Goal: Information Seeking & Learning: Learn about a topic

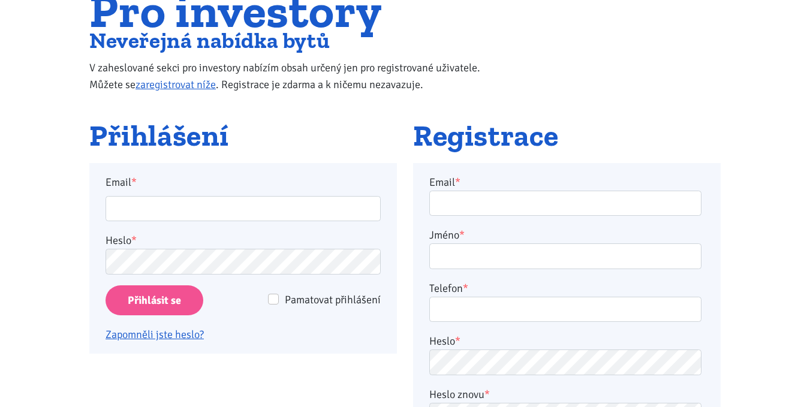
scroll to position [120, 0]
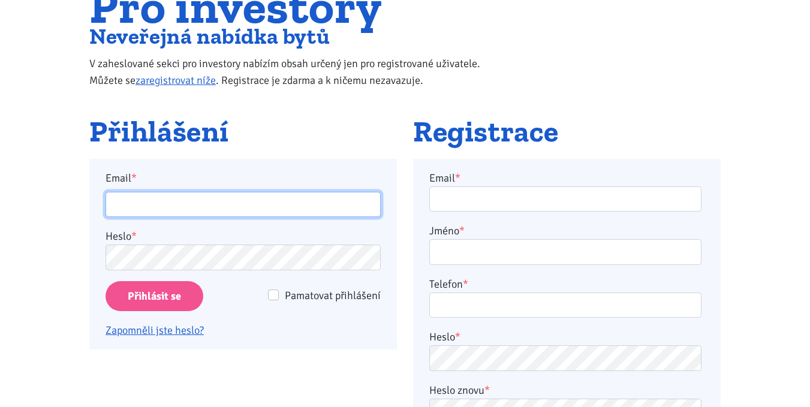
click at [208, 207] on input "Email *" at bounding box center [243, 205] width 275 height 26
type input "kater.ticha@seznam.cz"
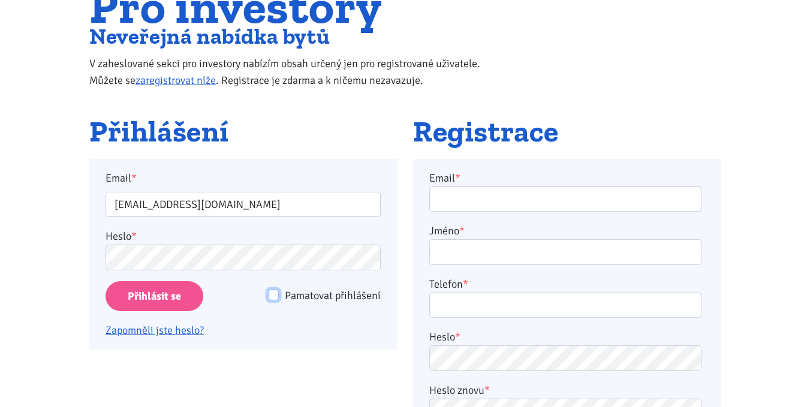
click at [276, 299] on input "Pamatovat přihlášení" at bounding box center [273, 295] width 11 height 11
checkbox input "true"
click at [186, 294] on input "Přihlásit se" at bounding box center [155, 296] width 98 height 31
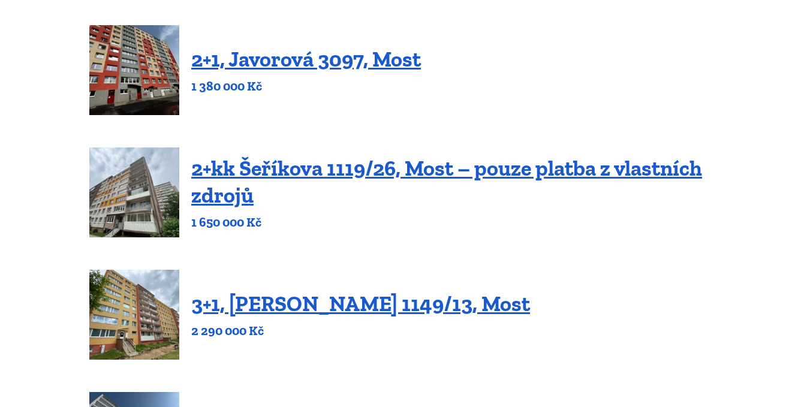
scroll to position [719, 0]
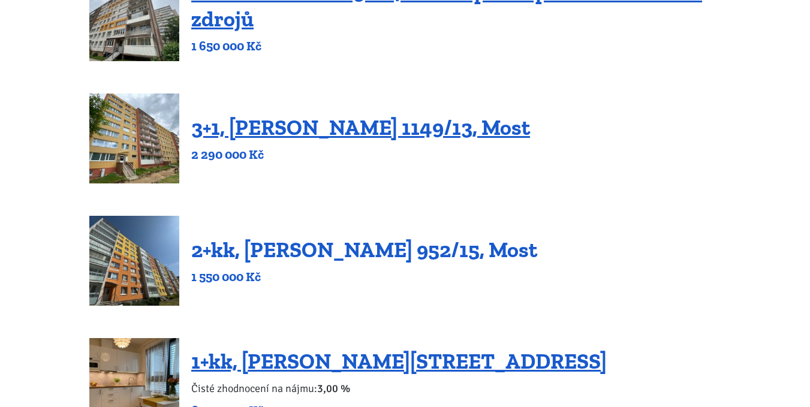
click at [313, 251] on link "2+kk, [PERSON_NAME] 952/15, Most" at bounding box center [364, 250] width 346 height 26
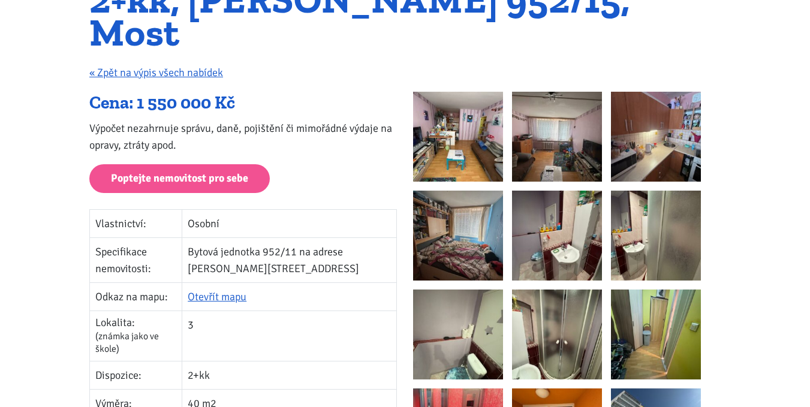
scroll to position [120, 0]
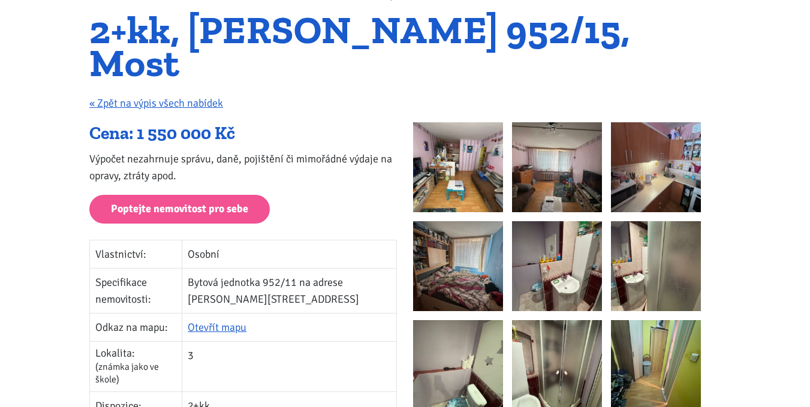
click at [457, 140] on img at bounding box center [458, 167] width 90 height 90
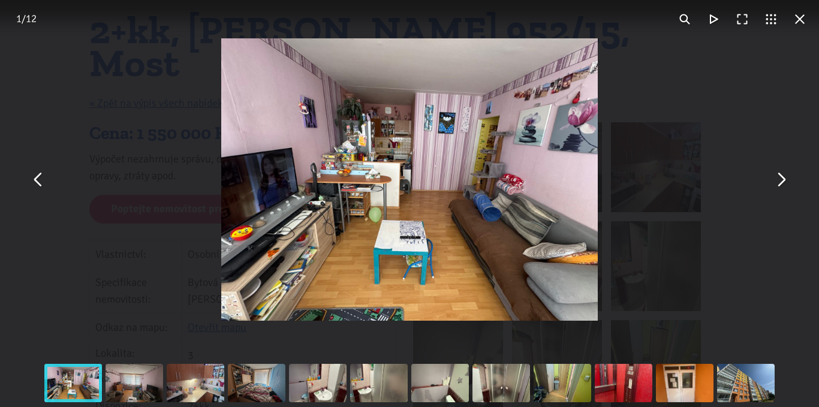
click at [777, 188] on button "You can close this modal content with the ESC key" at bounding box center [780, 179] width 29 height 29
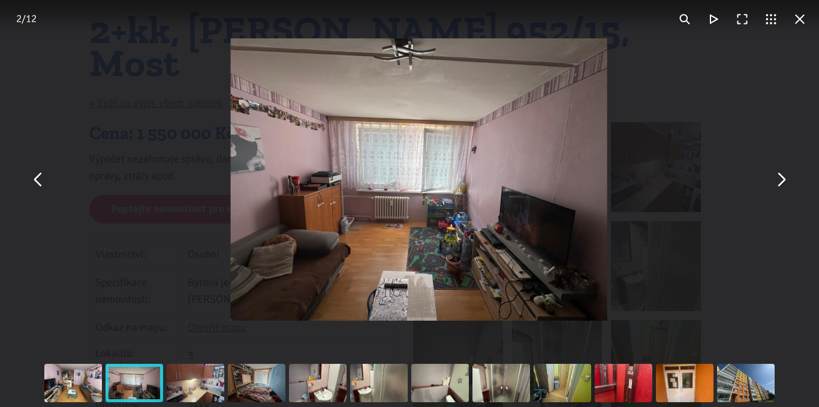
click at [777, 188] on button "You can close this modal content with the ESC key" at bounding box center [780, 179] width 29 height 29
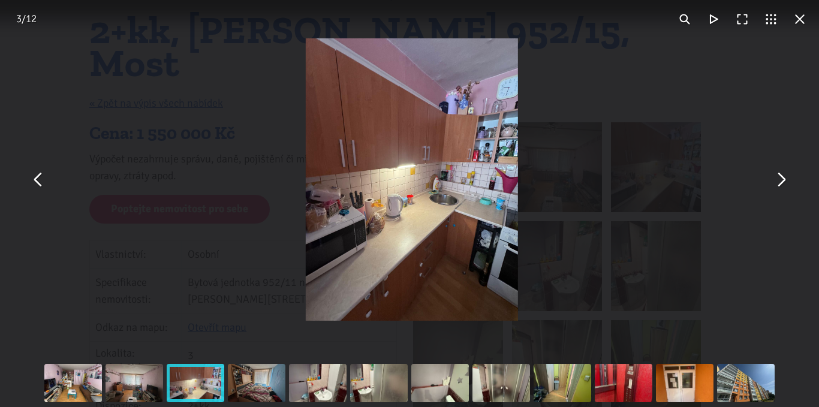
click at [777, 188] on button "You can close this modal content with the ESC key" at bounding box center [780, 179] width 29 height 29
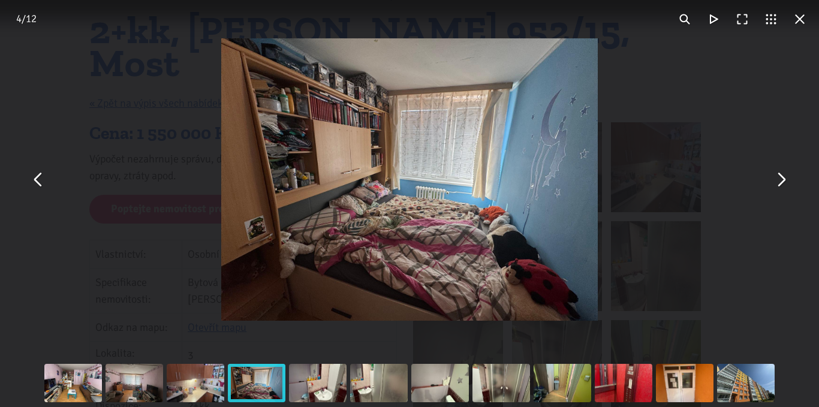
click at [776, 188] on button "You can close this modal content with the ESC key" at bounding box center [780, 179] width 29 height 29
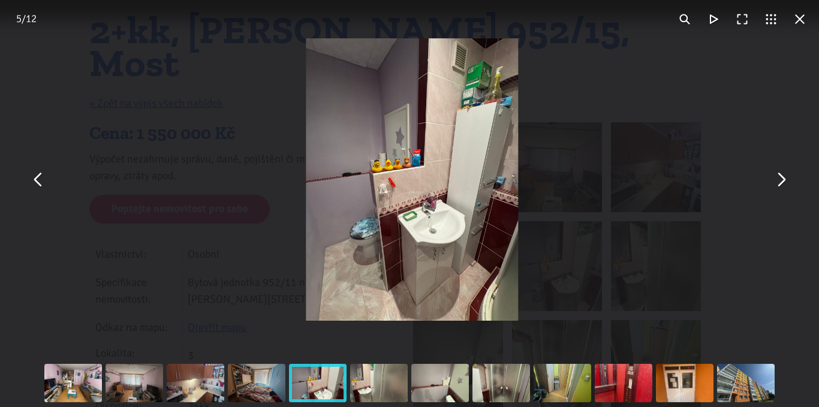
click at [776, 188] on button "You can close this modal content with the ESC key" at bounding box center [780, 179] width 29 height 29
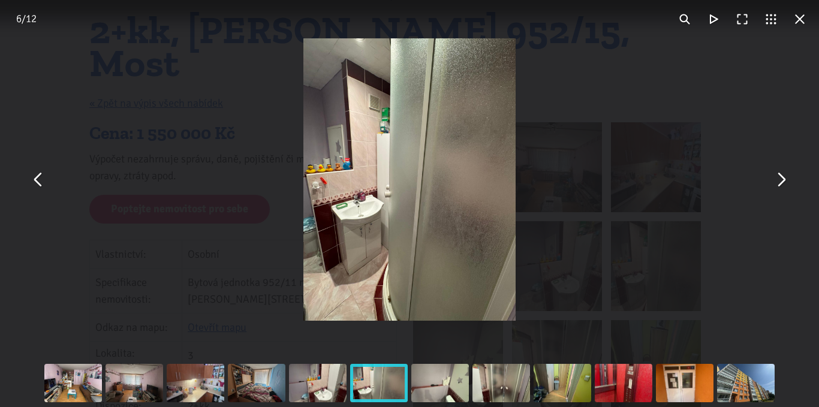
click at [786, 190] on button "You can close this modal content with the ESC key" at bounding box center [780, 179] width 29 height 29
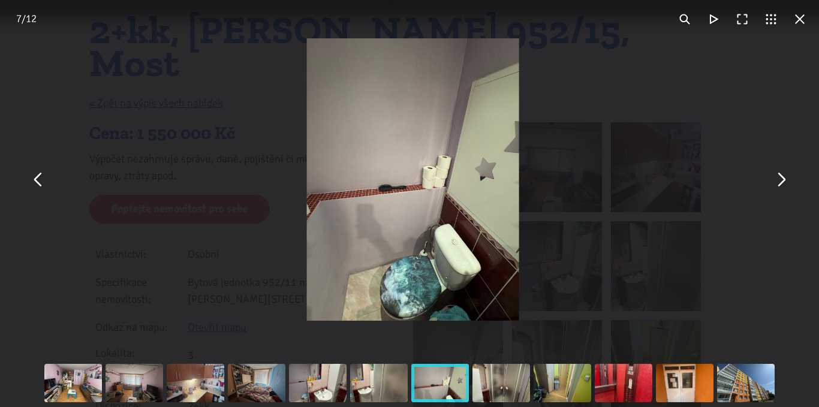
click at [786, 190] on button "You can close this modal content with the ESC key" at bounding box center [780, 179] width 29 height 29
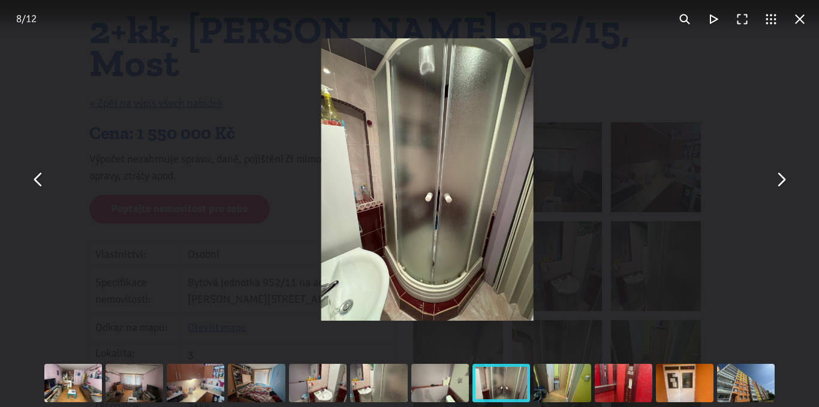
click at [786, 190] on button "You can close this modal content with the ESC key" at bounding box center [780, 179] width 29 height 29
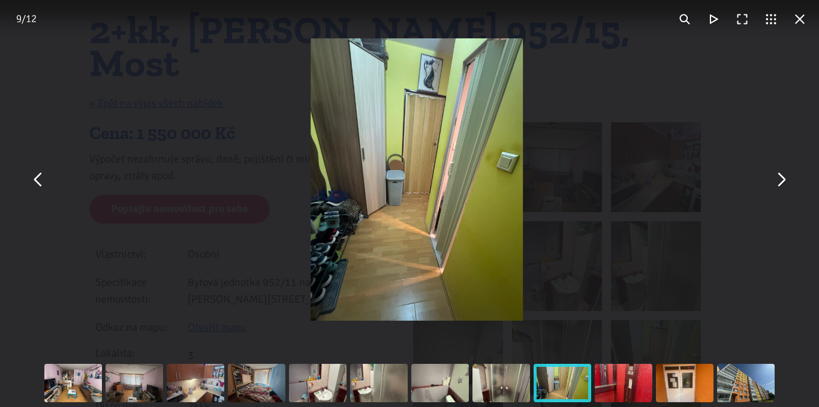
click at [786, 190] on button "You can close this modal content with the ESC key" at bounding box center [780, 179] width 29 height 29
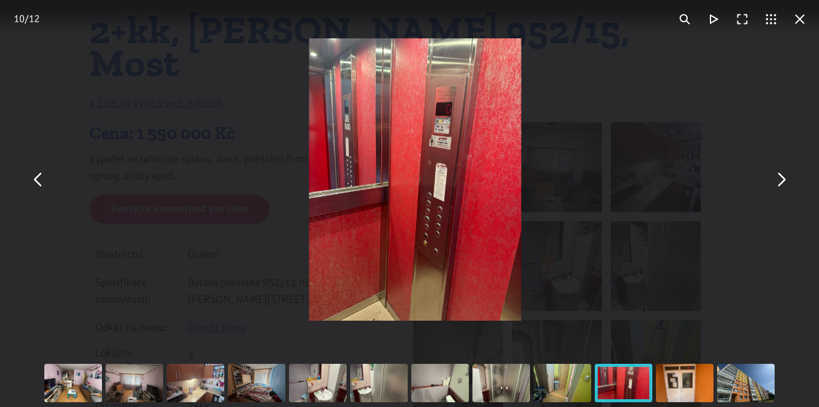
click at [786, 190] on button "You can close this modal content with the ESC key" at bounding box center [780, 179] width 29 height 29
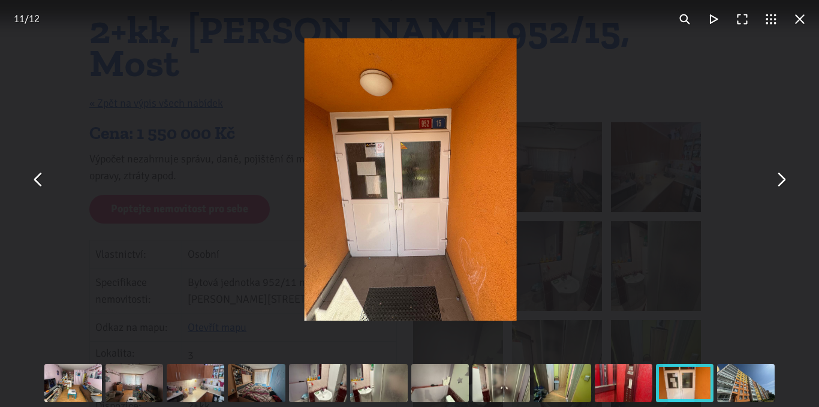
click at [785, 190] on button "You can close this modal content with the ESC key" at bounding box center [780, 179] width 29 height 29
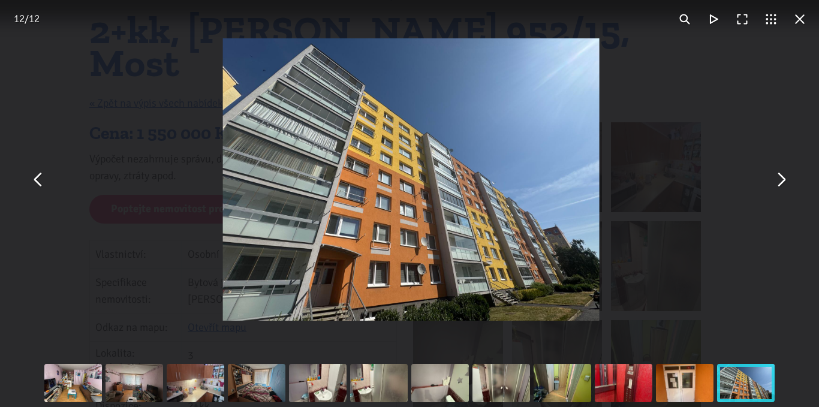
click at [785, 190] on button "You can close this modal content with the ESC key" at bounding box center [780, 179] width 29 height 29
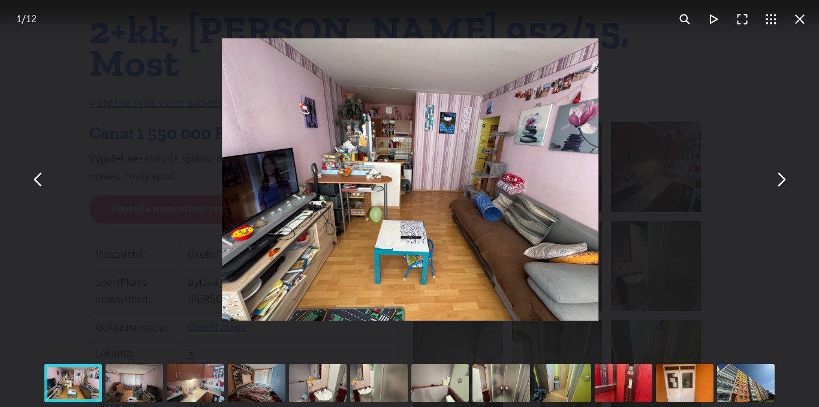
click at [785, 190] on button "You can close this modal content with the ESC key" at bounding box center [780, 179] width 29 height 29
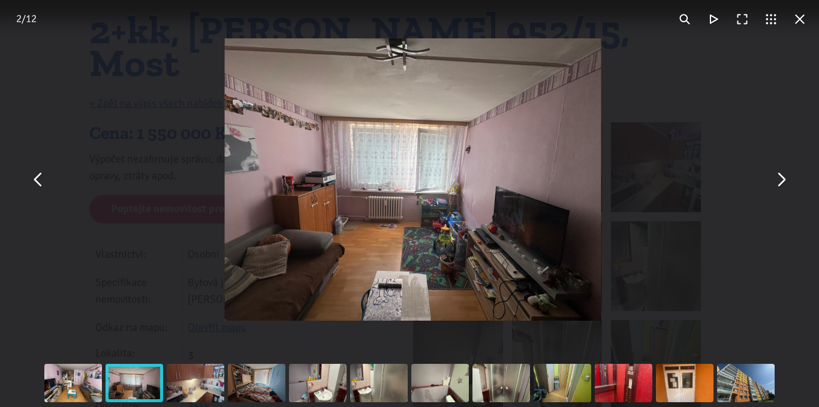
click at [785, 190] on button "You can close this modal content with the ESC key" at bounding box center [780, 179] width 29 height 29
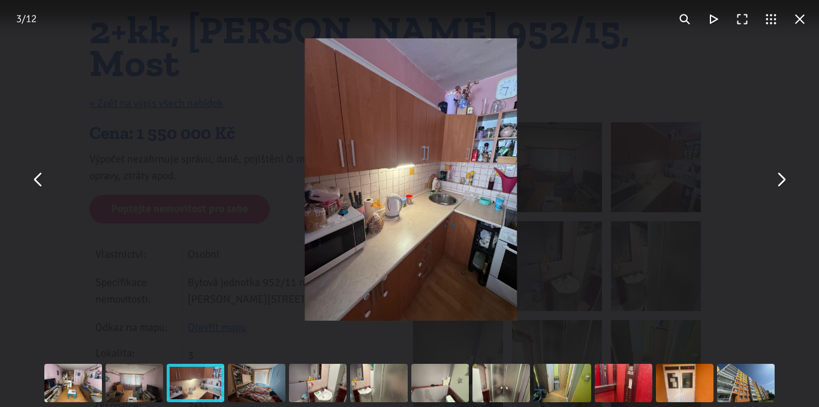
click at [785, 190] on button "You can close this modal content with the ESC key" at bounding box center [780, 179] width 29 height 29
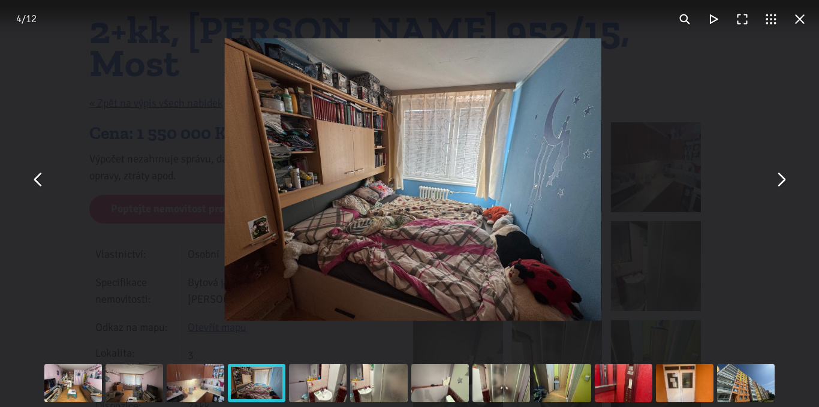
click at [785, 190] on button "You can close this modal content with the ESC key" at bounding box center [780, 179] width 29 height 29
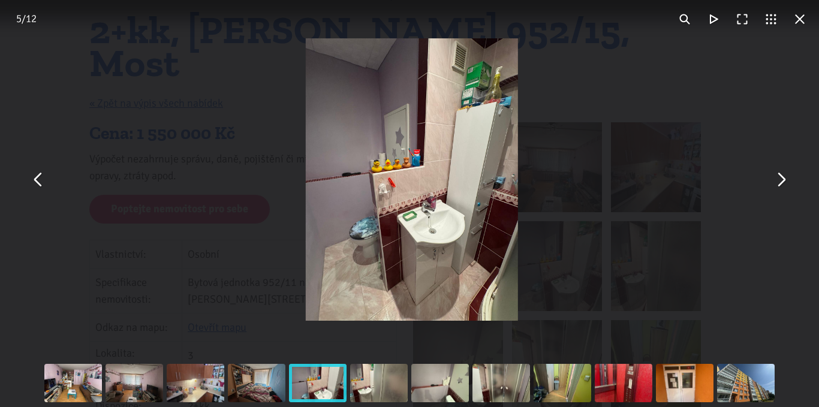
click at [785, 190] on button "You can close this modal content with the ESC key" at bounding box center [780, 179] width 29 height 29
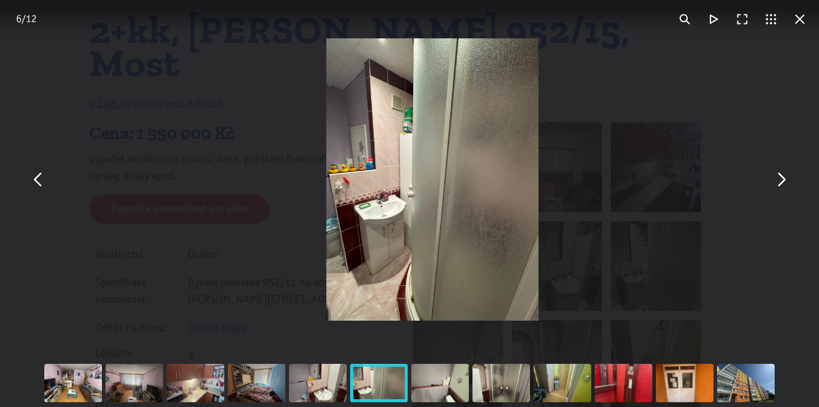
click at [785, 190] on button "You can close this modal content with the ESC key" at bounding box center [780, 179] width 29 height 29
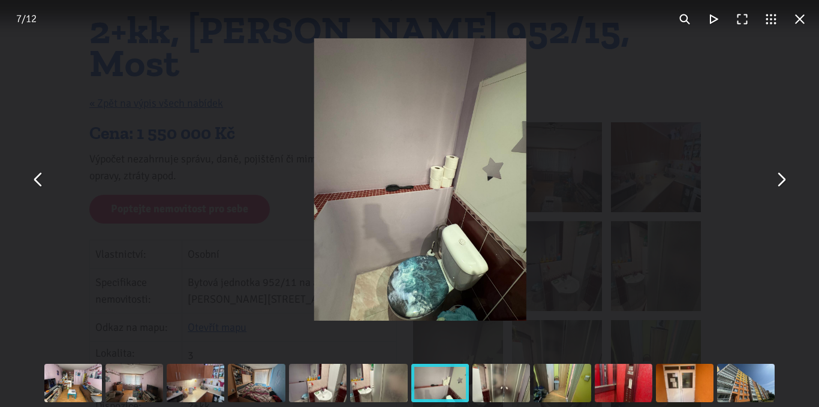
click at [785, 190] on button "You can close this modal content with the ESC key" at bounding box center [780, 179] width 29 height 29
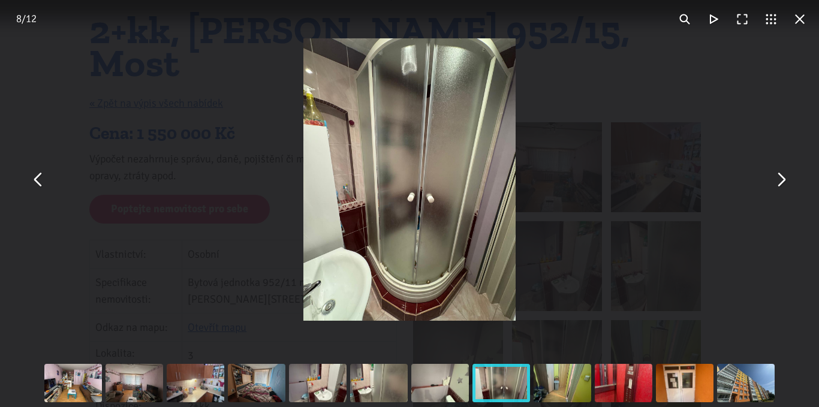
click at [800, 17] on button "You can close this modal content with the ESC key" at bounding box center [799, 19] width 29 height 29
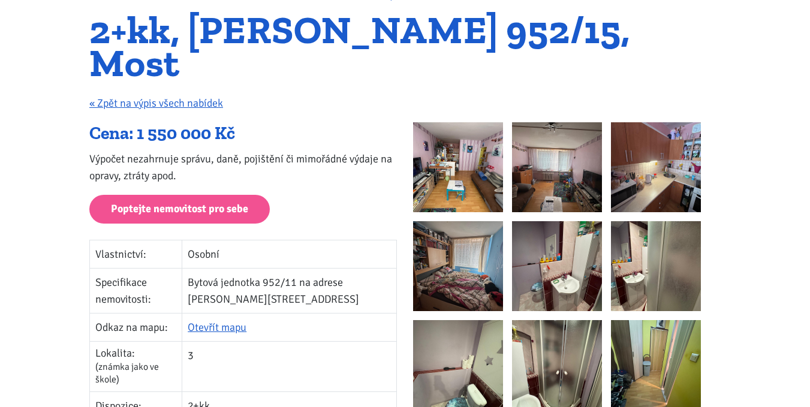
click at [425, 132] on img at bounding box center [458, 167] width 90 height 90
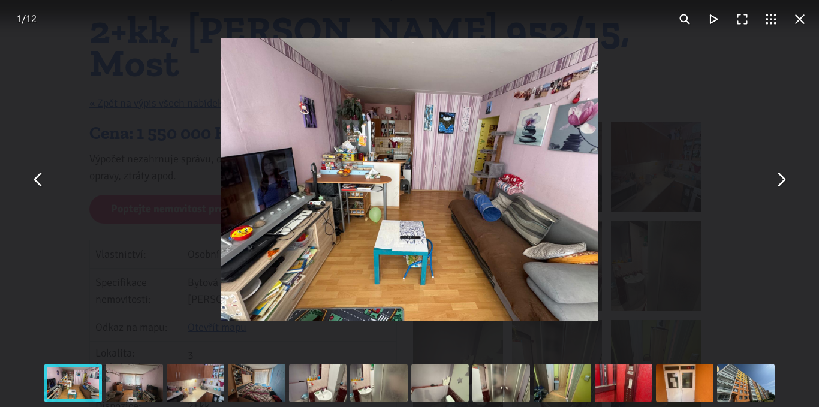
click at [783, 181] on button "You can close this modal content with the ESC key" at bounding box center [780, 179] width 29 height 29
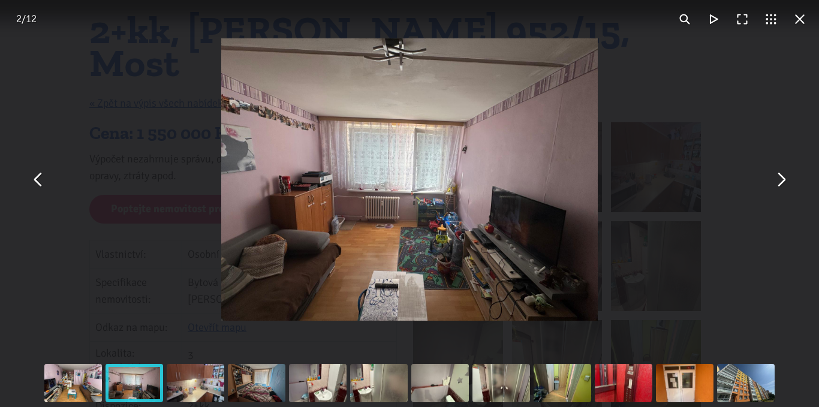
click at [783, 181] on button "You can close this modal content with the ESC key" at bounding box center [780, 179] width 29 height 29
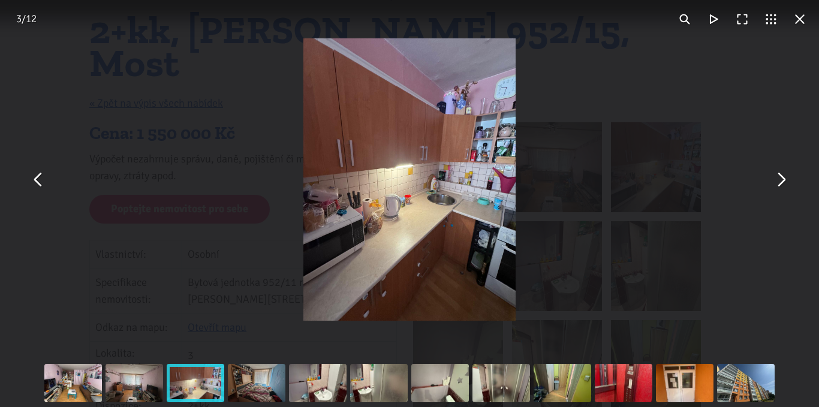
click at [783, 181] on button "You can close this modal content with the ESC key" at bounding box center [780, 179] width 29 height 29
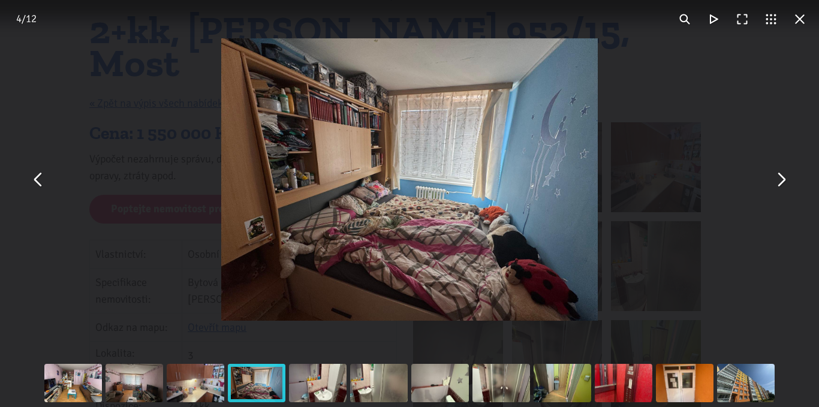
click at [783, 181] on button "You can close this modal content with the ESC key" at bounding box center [780, 179] width 29 height 29
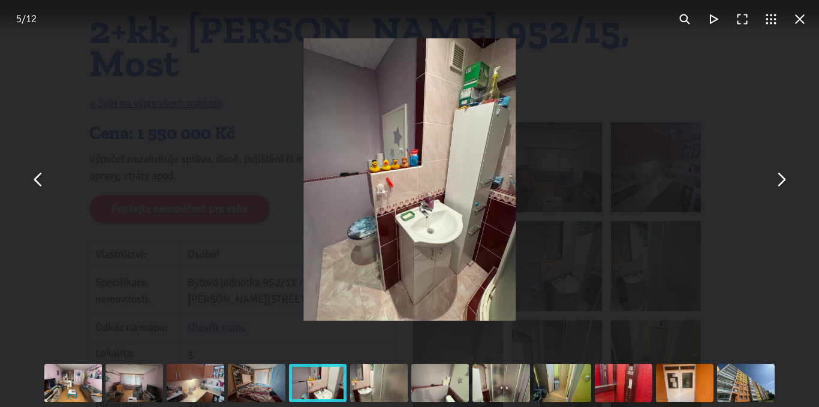
click at [783, 181] on button "You can close this modal content with the ESC key" at bounding box center [780, 179] width 29 height 29
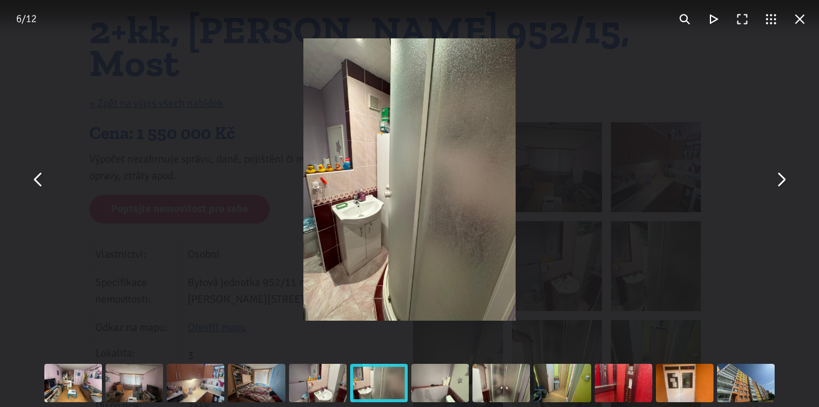
click at [783, 181] on button "You can close this modal content with the ESC key" at bounding box center [780, 179] width 29 height 29
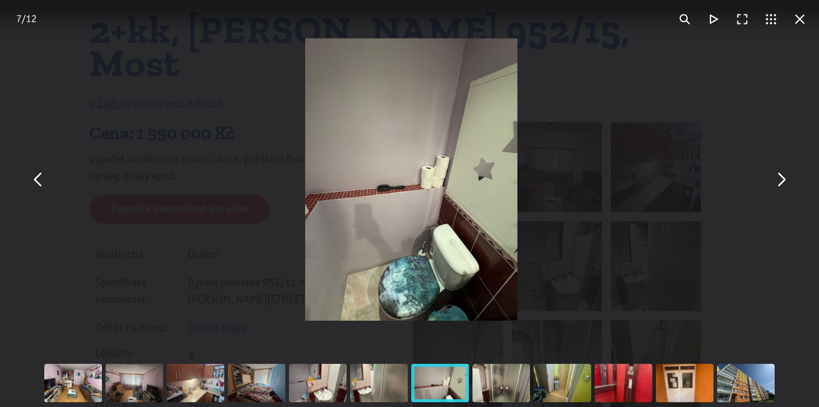
click at [783, 181] on button "You can close this modal content with the ESC key" at bounding box center [780, 179] width 29 height 29
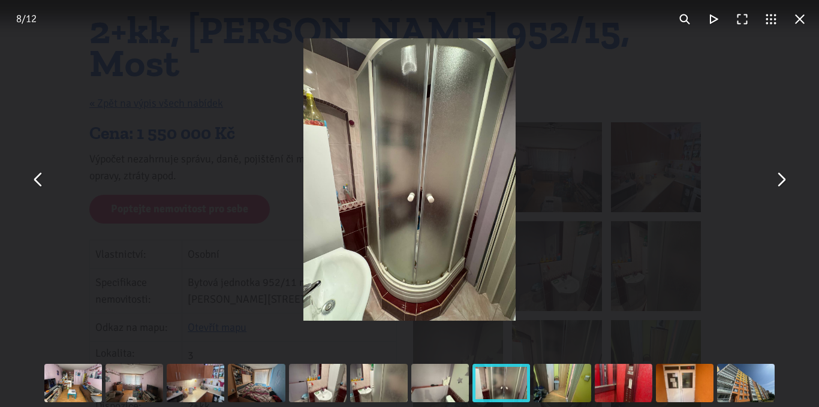
click at [783, 181] on button "You can close this modal content with the ESC key" at bounding box center [780, 179] width 29 height 29
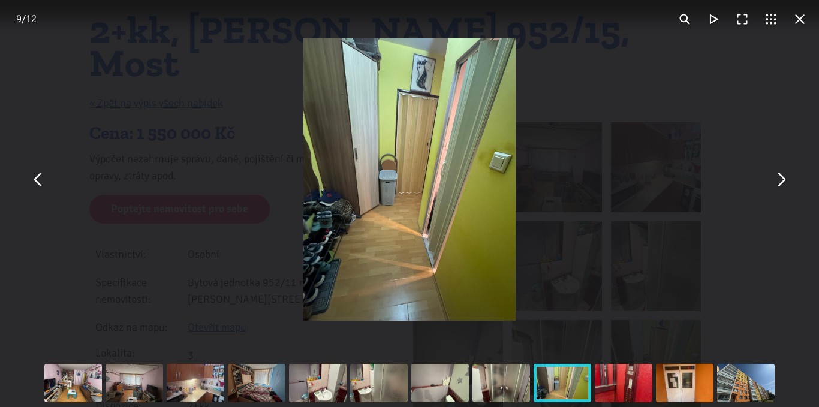
click at [783, 181] on button "You can close this modal content with the ESC key" at bounding box center [780, 179] width 29 height 29
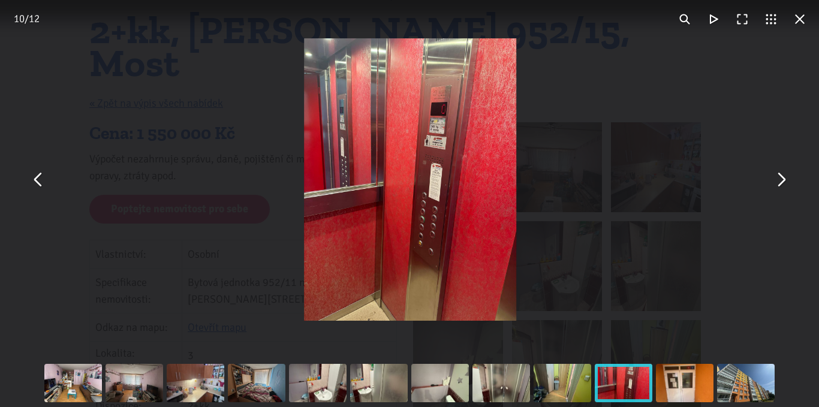
click at [783, 181] on button "You can close this modal content with the ESC key" at bounding box center [780, 179] width 29 height 29
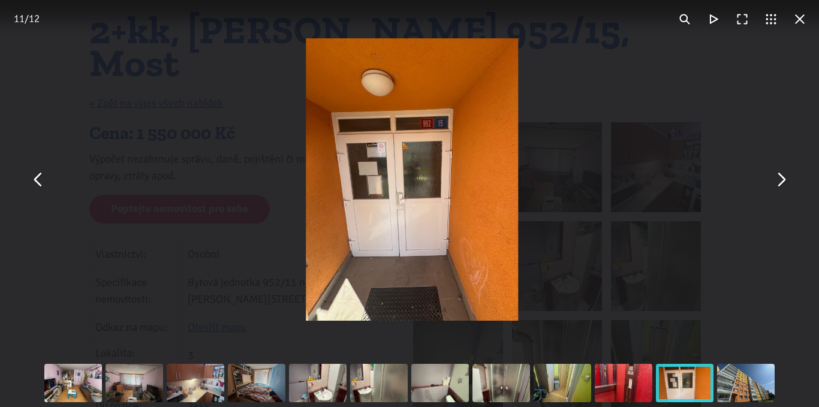
click at [783, 181] on button "You can close this modal content with the ESC key" at bounding box center [780, 179] width 29 height 29
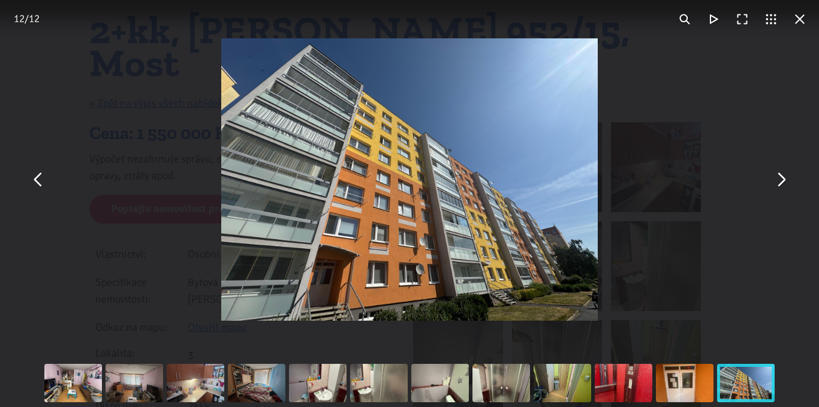
click at [783, 181] on button "You can close this modal content with the ESC key" at bounding box center [780, 179] width 29 height 29
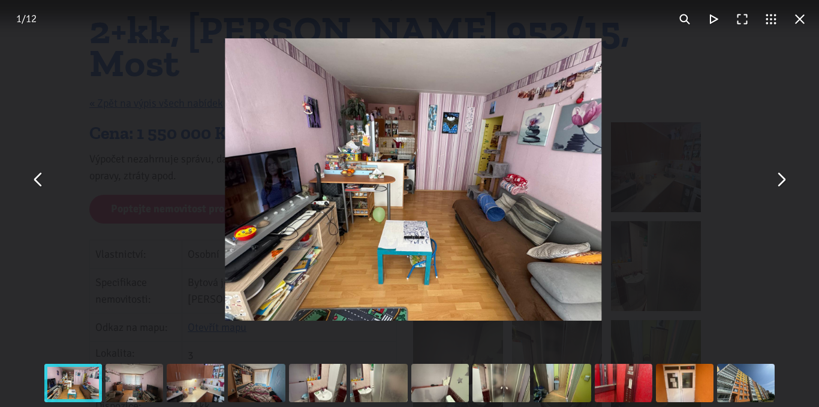
click at [783, 181] on button "You can close this modal content with the ESC key" at bounding box center [780, 179] width 29 height 29
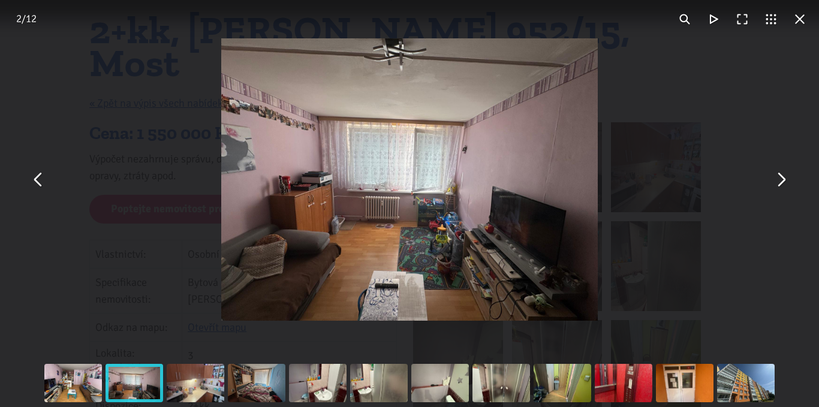
click at [799, 17] on button "You can close this modal content with the ESC key" at bounding box center [799, 19] width 29 height 29
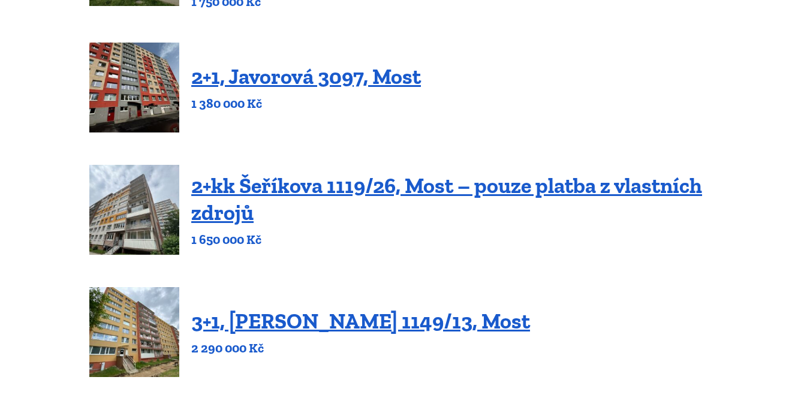
scroll to position [480, 0]
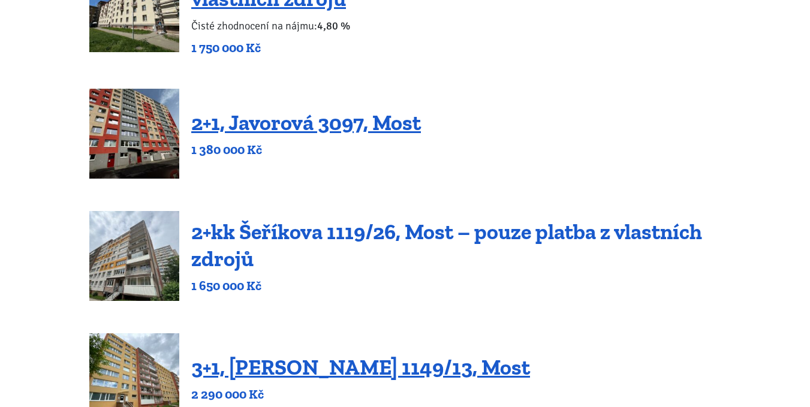
click at [348, 228] on link "2+kk Šeříkova 1119/26, Most – pouze platba z vlastních zdrojů" at bounding box center [446, 245] width 511 height 53
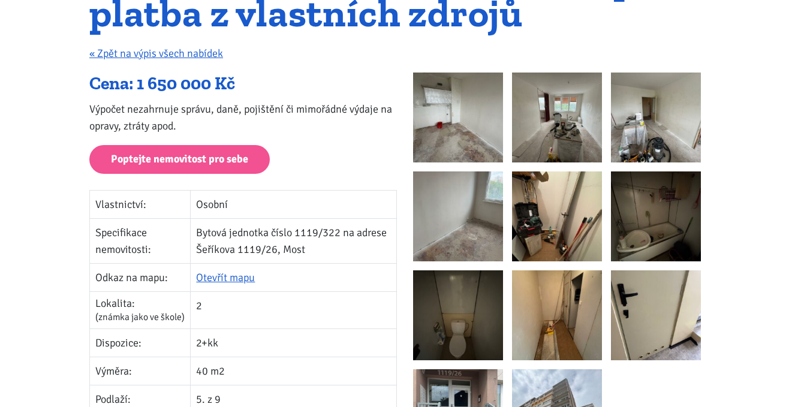
scroll to position [180, 0]
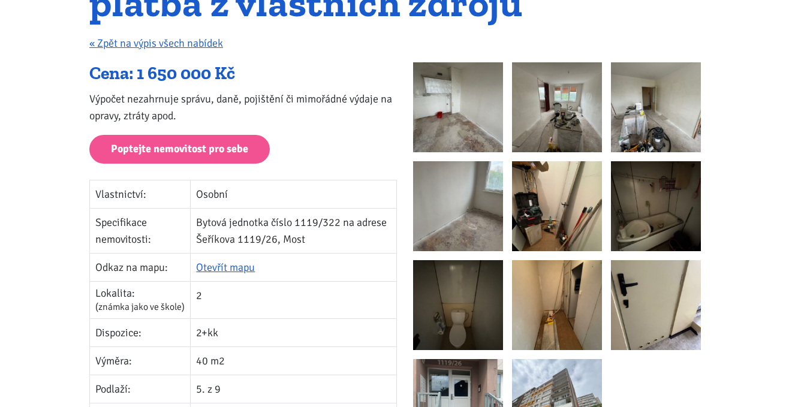
click at [440, 128] on img at bounding box center [458, 107] width 90 height 90
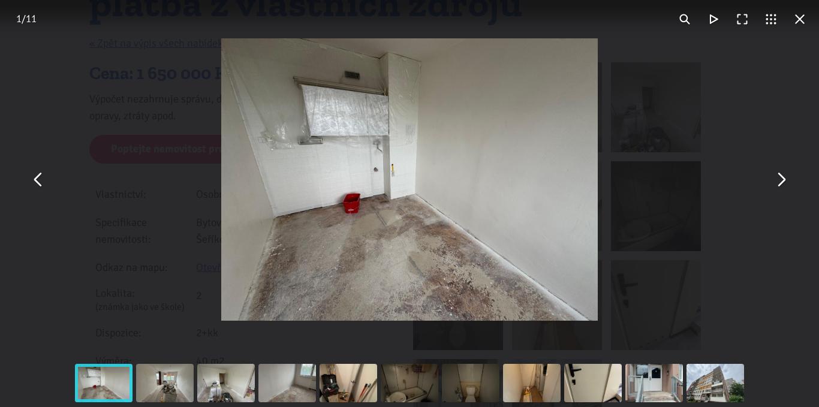
click at [782, 180] on button "You can close this modal content with the ESC key" at bounding box center [780, 179] width 29 height 29
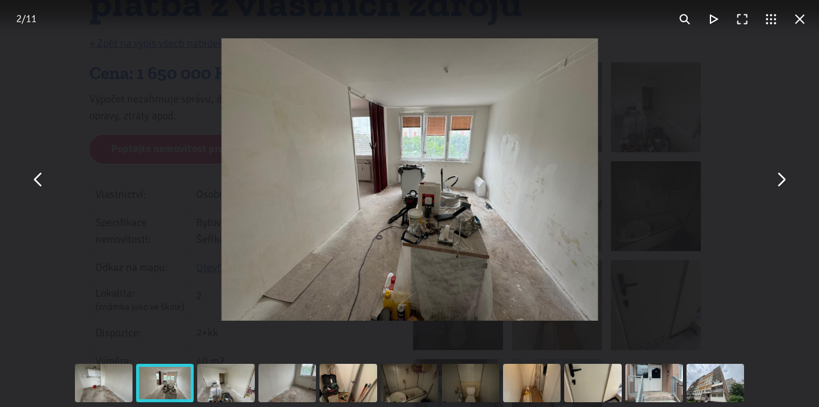
click at [782, 180] on button "You can close this modal content with the ESC key" at bounding box center [780, 179] width 29 height 29
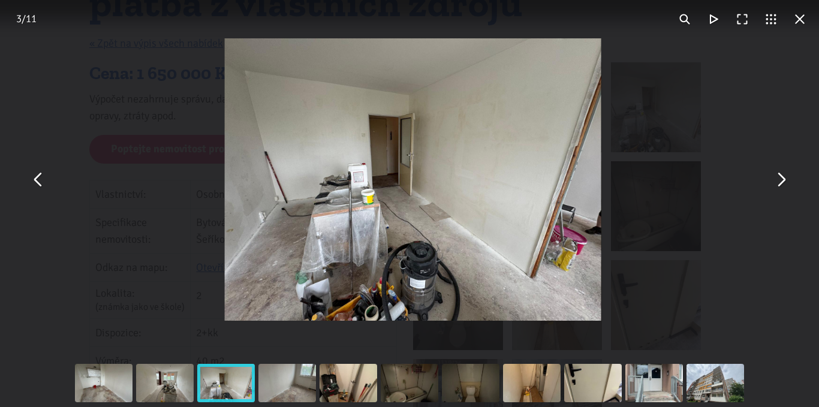
click at [782, 180] on button "You can close this modal content with the ESC key" at bounding box center [780, 179] width 29 height 29
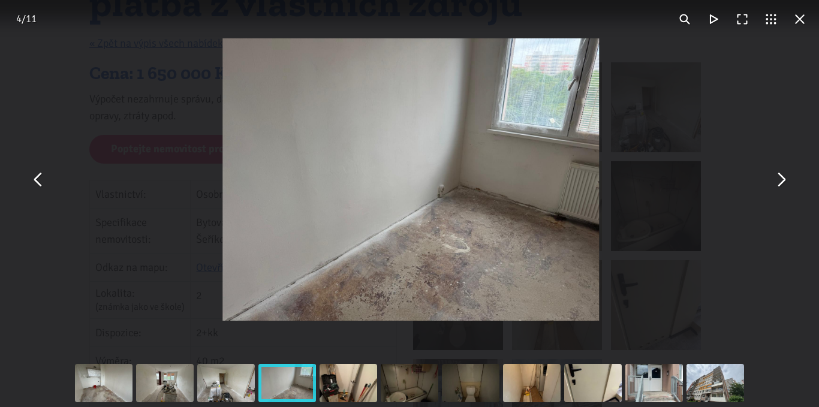
click at [782, 180] on button "You can close this modal content with the ESC key" at bounding box center [780, 179] width 29 height 29
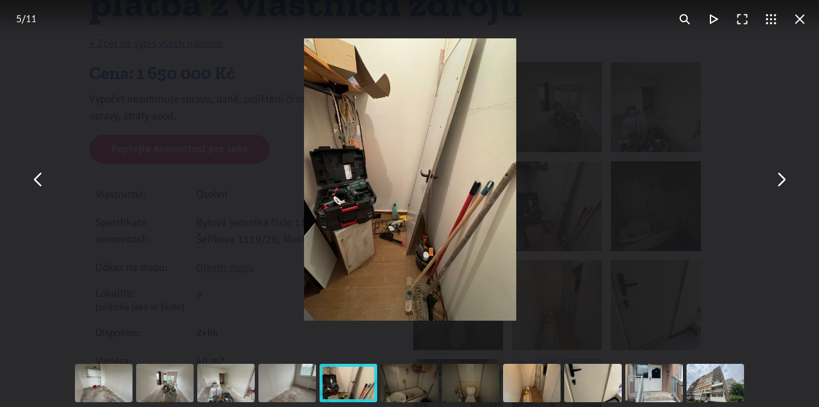
click at [782, 180] on button "You can close this modal content with the ESC key" at bounding box center [780, 179] width 29 height 29
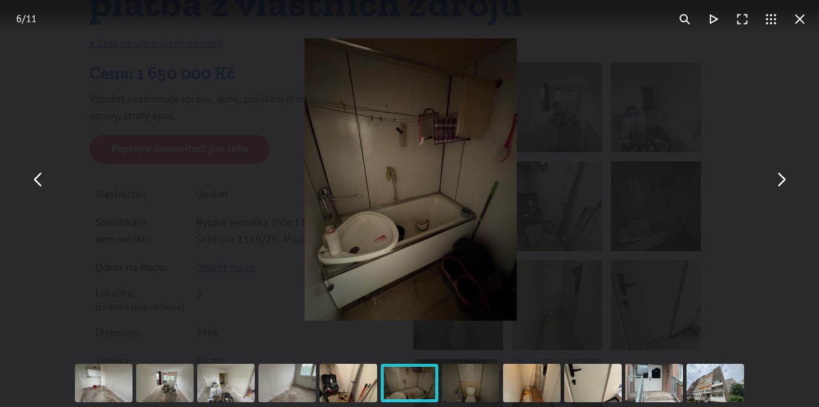
click at [782, 180] on button "You can close this modal content with the ESC key" at bounding box center [780, 179] width 29 height 29
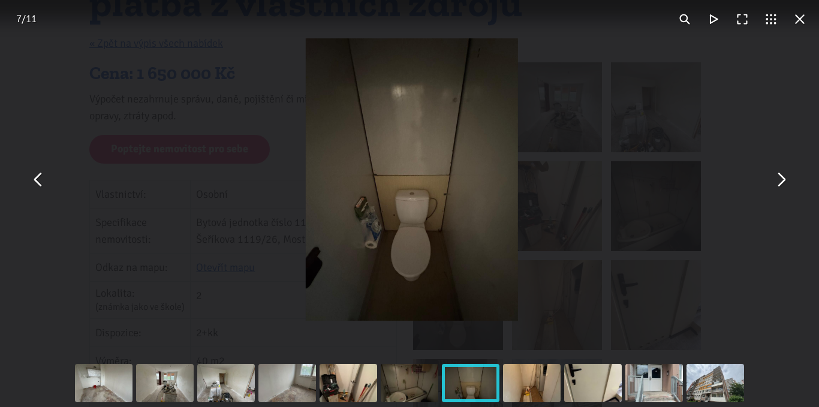
click at [782, 180] on button "You can close this modal content with the ESC key" at bounding box center [780, 179] width 29 height 29
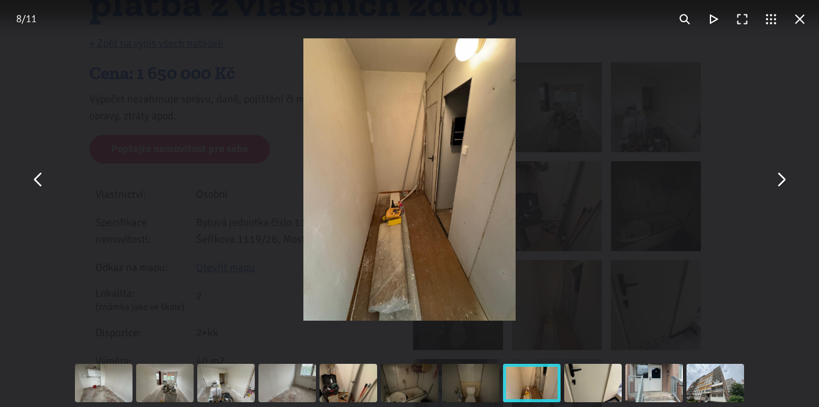
click at [782, 180] on button "You can close this modal content with the ESC key" at bounding box center [780, 179] width 29 height 29
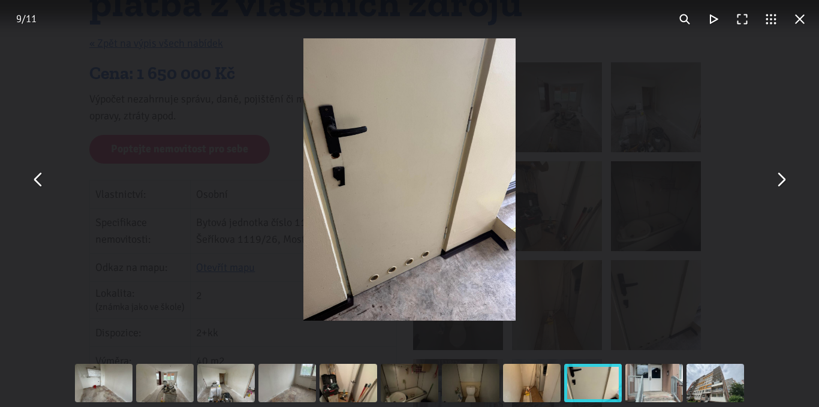
click at [782, 180] on button "You can close this modal content with the ESC key" at bounding box center [780, 179] width 29 height 29
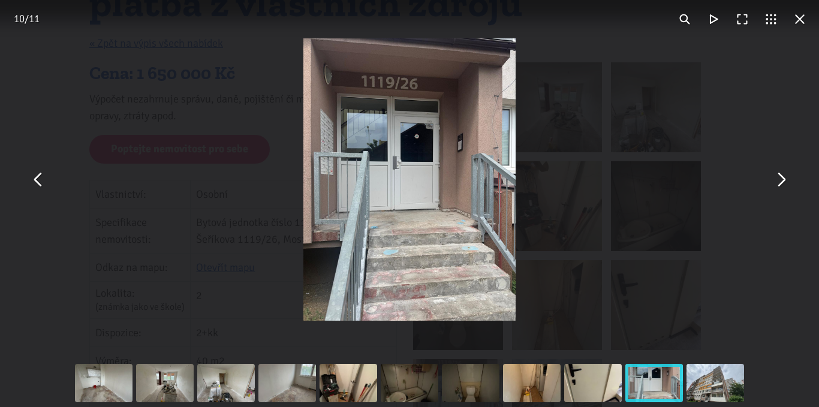
click at [782, 180] on button "You can close this modal content with the ESC key" at bounding box center [780, 179] width 29 height 29
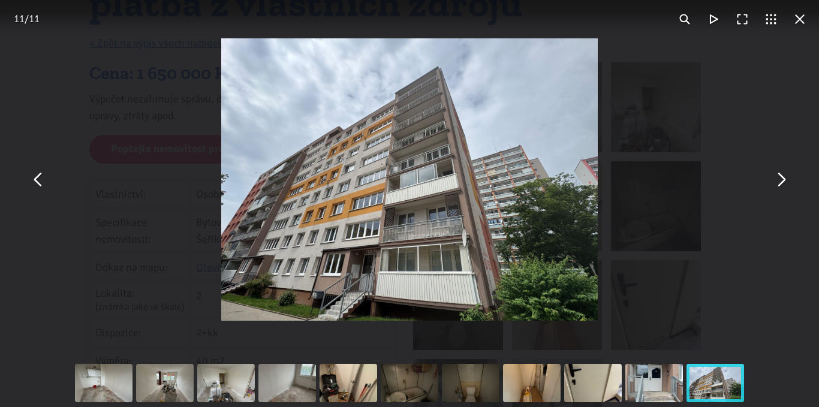
click at [782, 180] on button "You can close this modal content with the ESC key" at bounding box center [780, 179] width 29 height 29
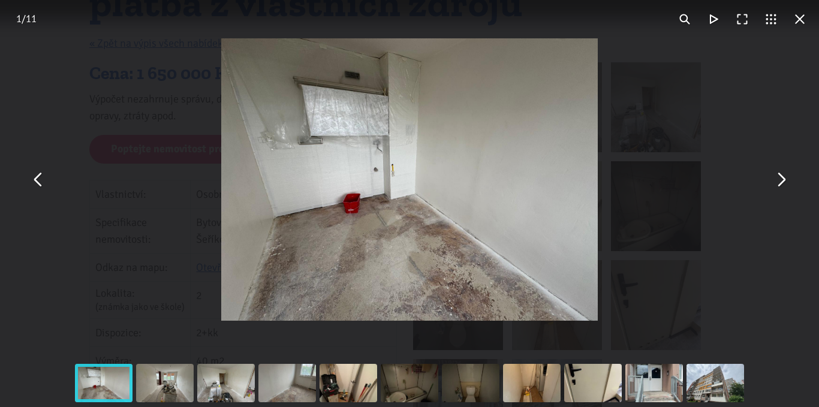
click at [782, 180] on button "You can close this modal content with the ESC key" at bounding box center [780, 179] width 29 height 29
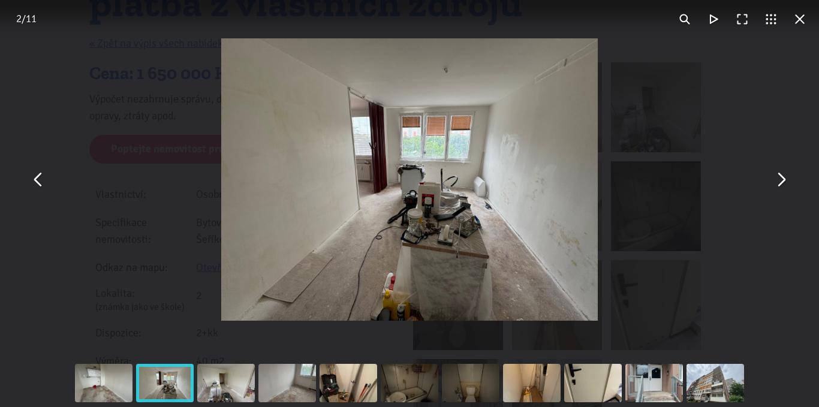
click at [782, 180] on button "You can close this modal content with the ESC key" at bounding box center [780, 179] width 29 height 29
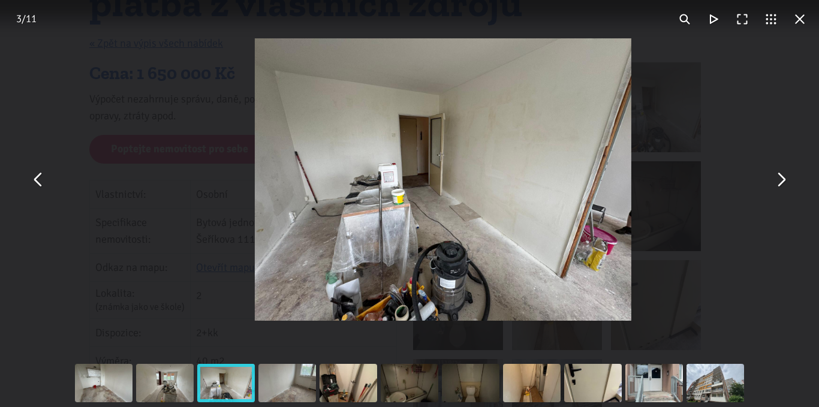
click at [782, 180] on button "You can close this modal content with the ESC key" at bounding box center [780, 179] width 29 height 29
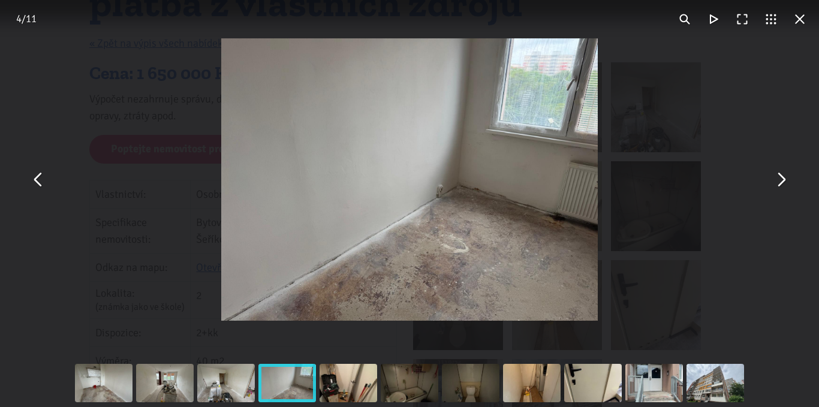
click at [784, 180] on button "You can close this modal content with the ESC key" at bounding box center [780, 179] width 29 height 29
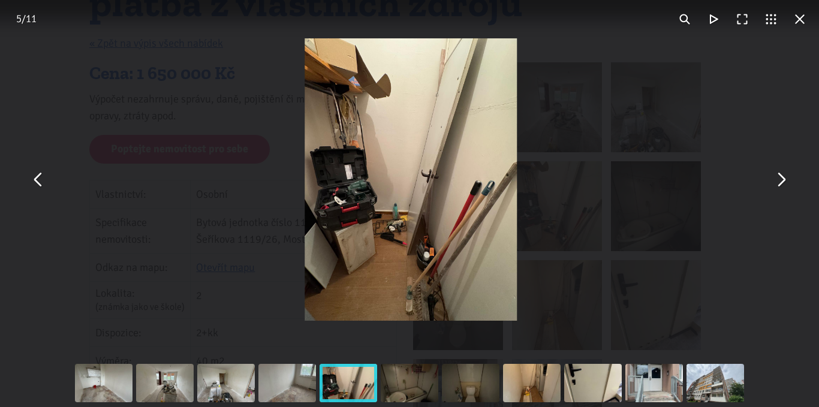
click at [784, 180] on button "You can close this modal content with the ESC key" at bounding box center [780, 179] width 29 height 29
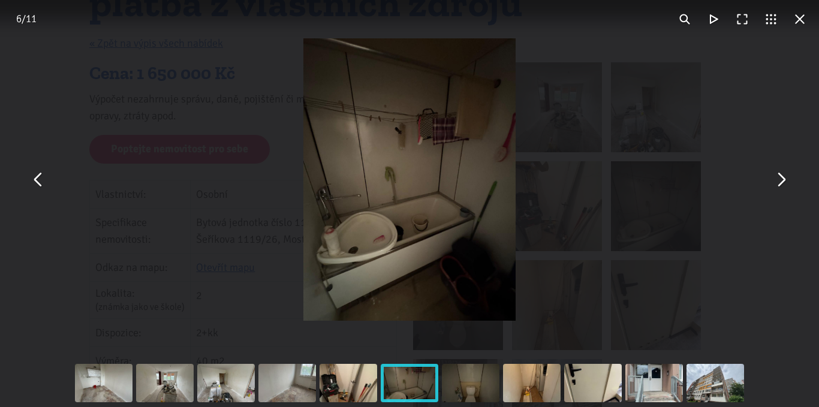
click at [784, 180] on button "You can close this modal content with the ESC key" at bounding box center [780, 179] width 29 height 29
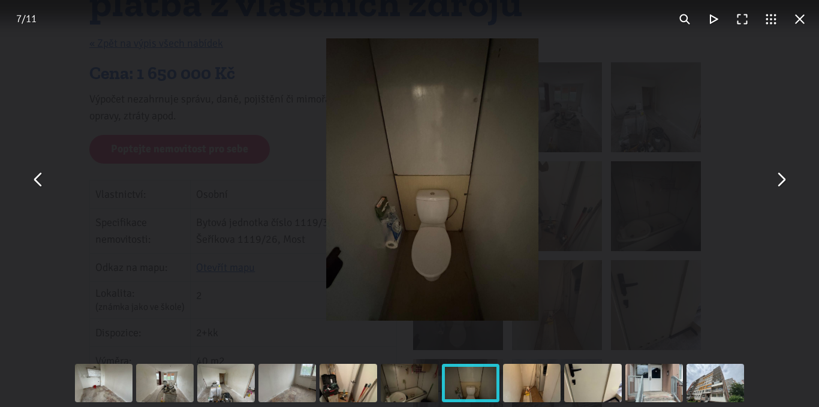
click at [784, 180] on button "You can close this modal content with the ESC key" at bounding box center [780, 179] width 29 height 29
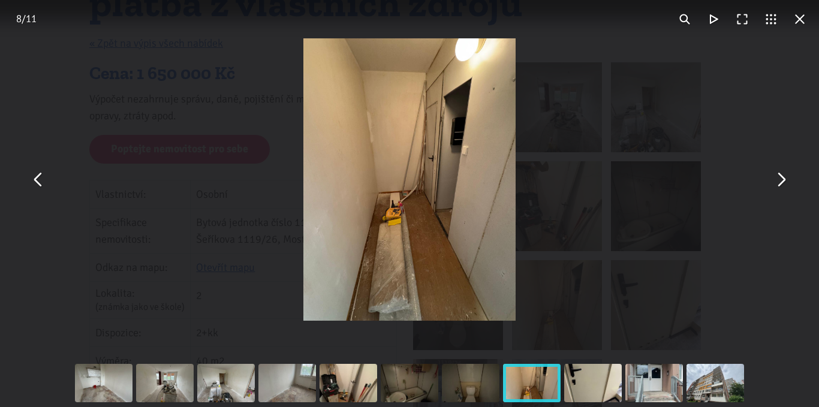
click at [784, 180] on button "You can close this modal content with the ESC key" at bounding box center [780, 179] width 29 height 29
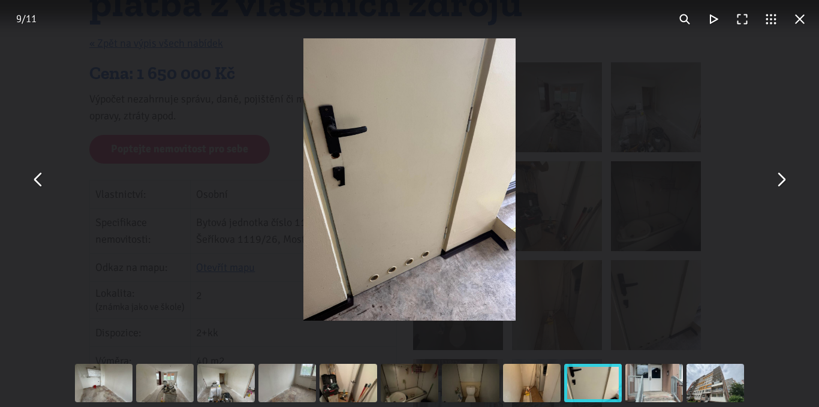
click at [797, 22] on button "You can close this modal content with the ESC key" at bounding box center [799, 19] width 29 height 29
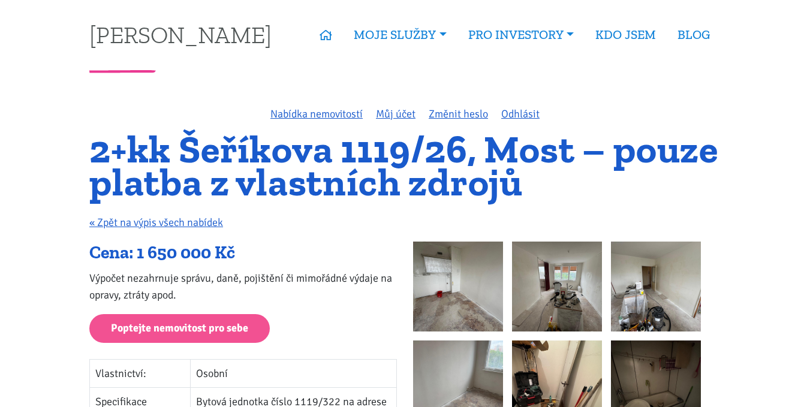
scroll to position [0, 0]
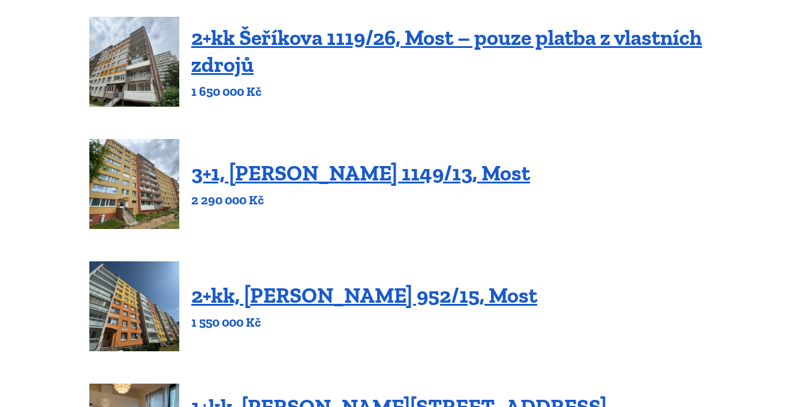
scroll to position [659, 0]
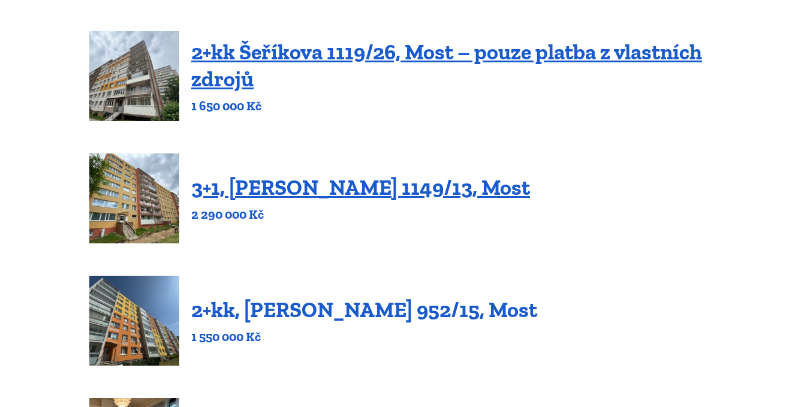
click at [366, 308] on link "2+kk, [PERSON_NAME] 952/15, Most" at bounding box center [364, 310] width 346 height 26
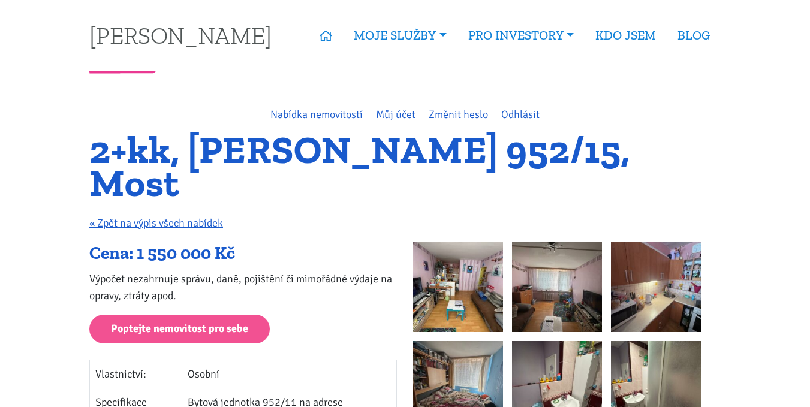
click at [432, 276] on img at bounding box center [458, 287] width 90 height 90
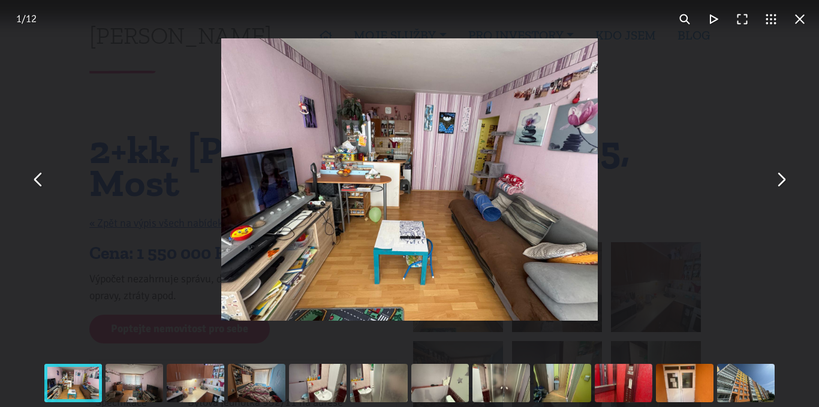
click at [777, 183] on button "You can close this modal content with the ESC key" at bounding box center [780, 179] width 29 height 29
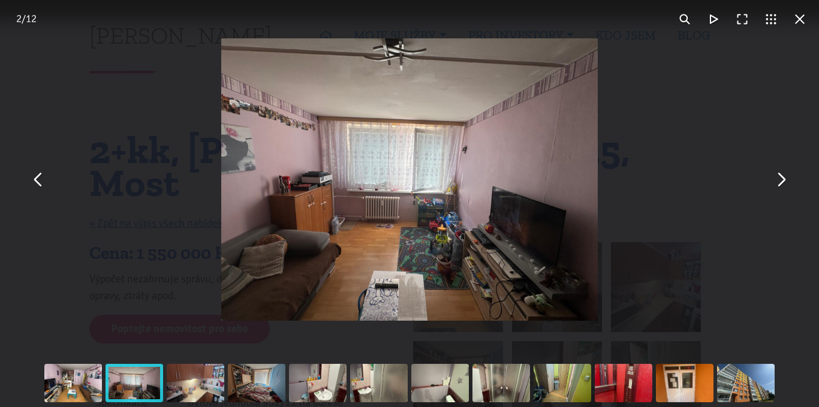
click at [777, 183] on button "You can close this modal content with the ESC key" at bounding box center [780, 179] width 29 height 29
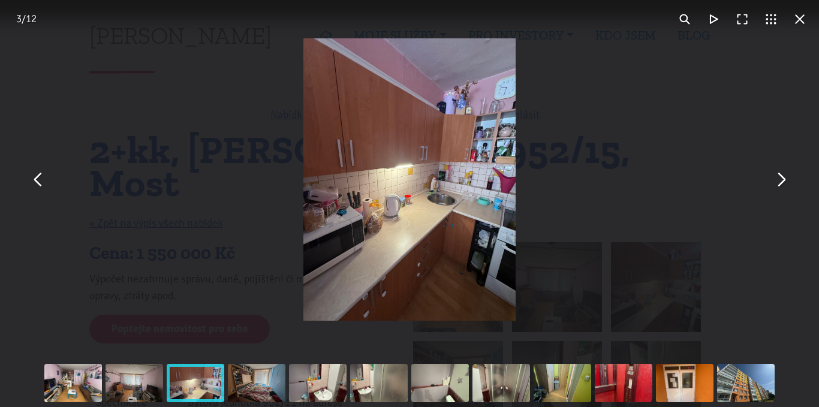
click at [777, 183] on button "You can close this modal content with the ESC key" at bounding box center [780, 179] width 29 height 29
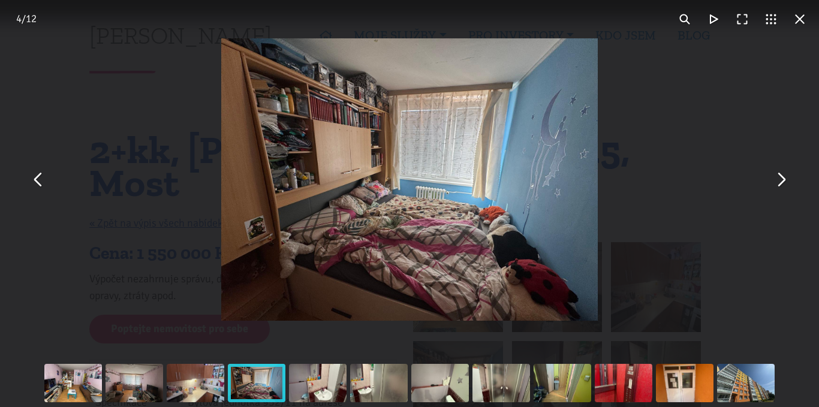
click at [777, 183] on button "You can close this modal content with the ESC key" at bounding box center [780, 179] width 29 height 29
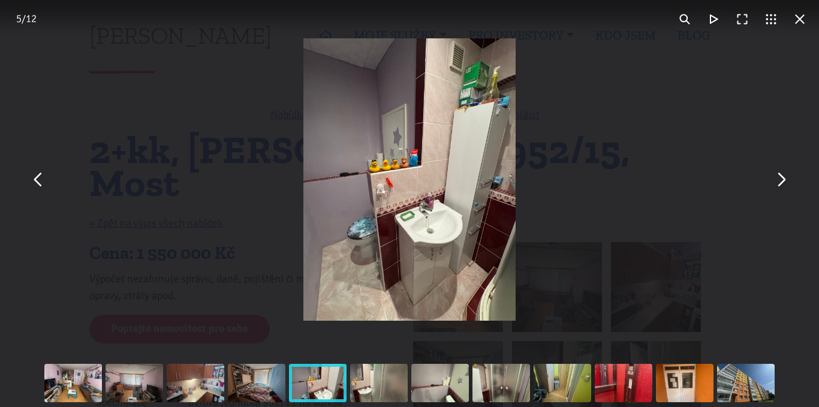
click at [777, 183] on button "You can close this modal content with the ESC key" at bounding box center [780, 179] width 29 height 29
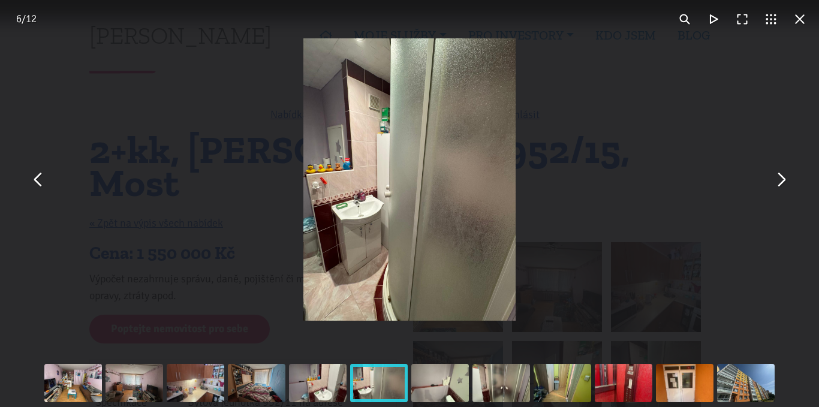
click at [802, 25] on button "You can close this modal content with the ESC key" at bounding box center [799, 19] width 29 height 29
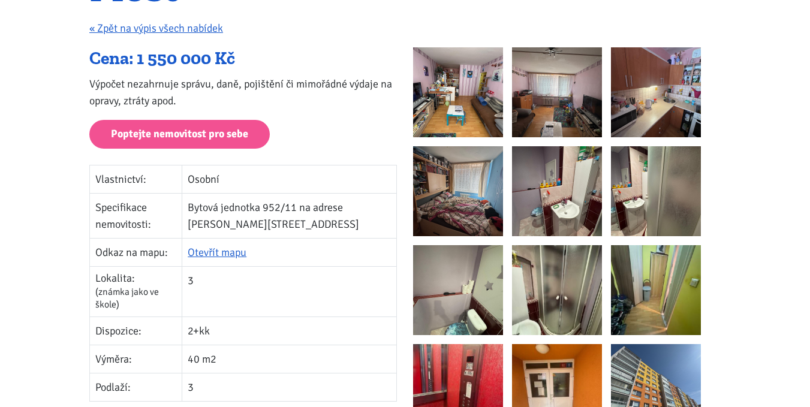
scroll to position [300, 0]
